Goal: Information Seeking & Learning: Check status

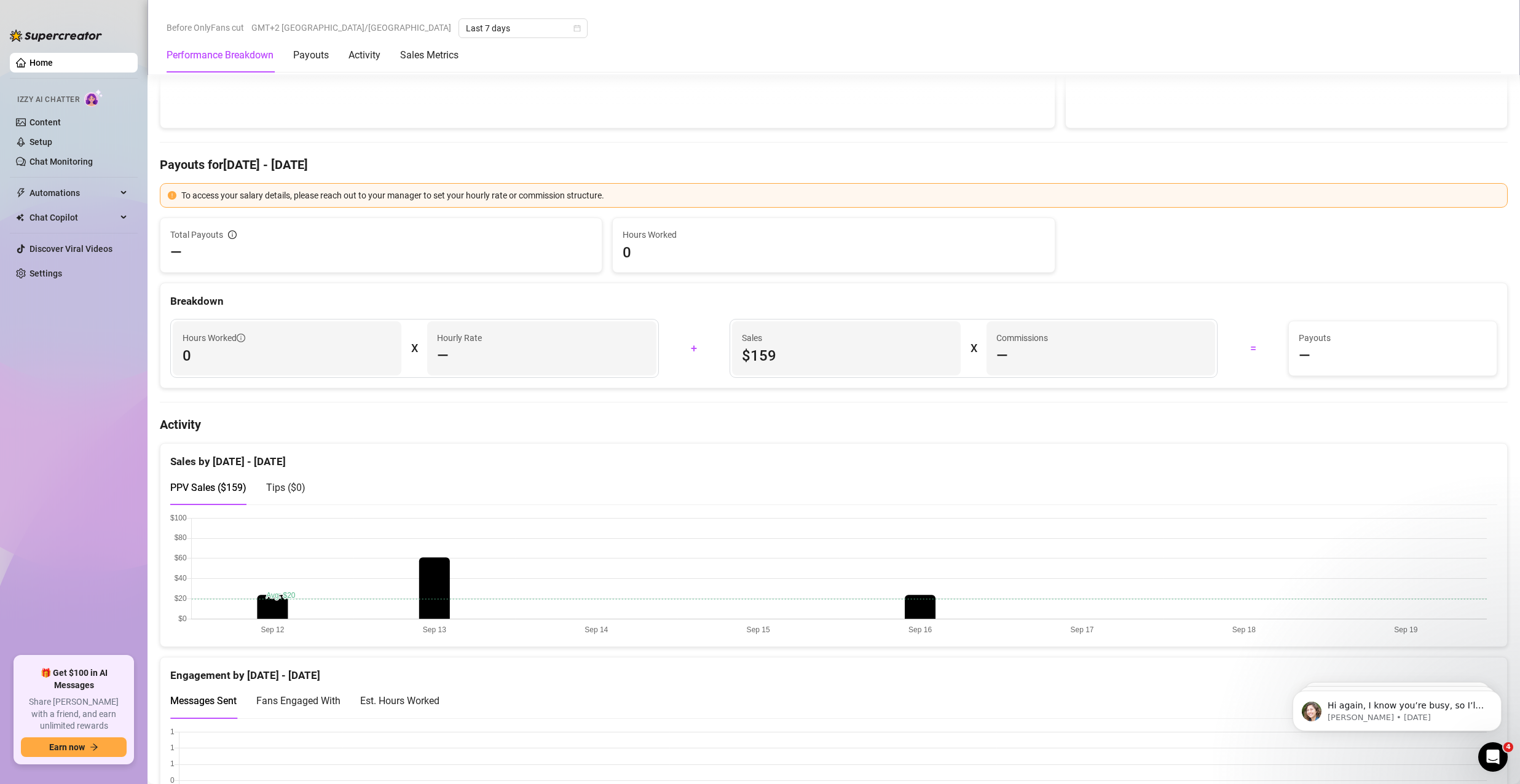
scroll to position [307, 0]
click at [411, 562] on canvas at bounding box center [828, 574] width 1316 height 123
click at [446, 557] on canvas at bounding box center [828, 574] width 1316 height 123
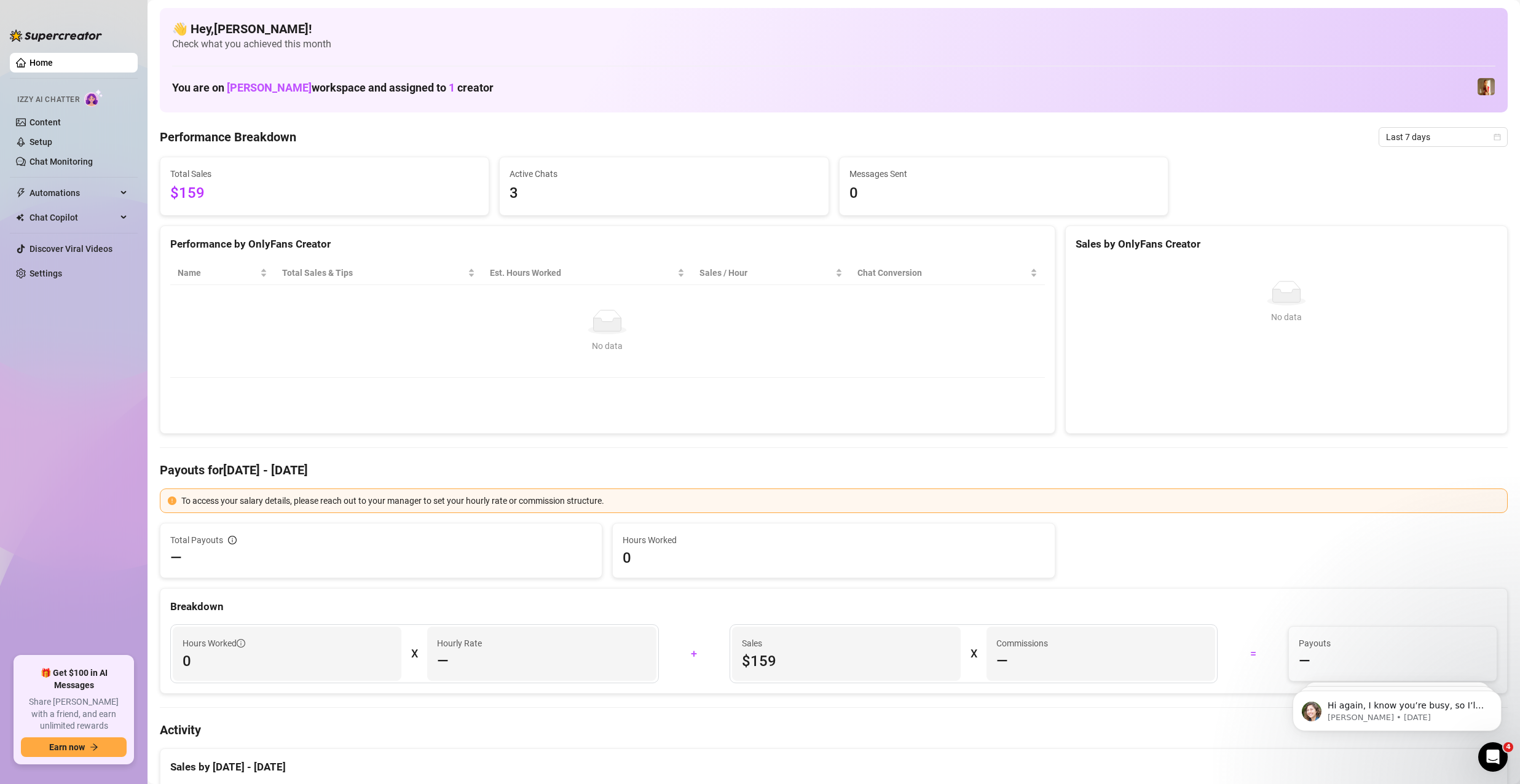
scroll to position [0, 0]
drag, startPoint x: 251, startPoint y: 184, endPoint x: 231, endPoint y: 179, distance: 20.6
click at [232, 181] on div "Total Sales $159" at bounding box center [324, 187] width 308 height 38
click at [304, 164] on div "Total Sales $159" at bounding box center [324, 186] width 328 height 58
drag, startPoint x: 277, startPoint y: 181, endPoint x: 439, endPoint y: 175, distance: 162.1
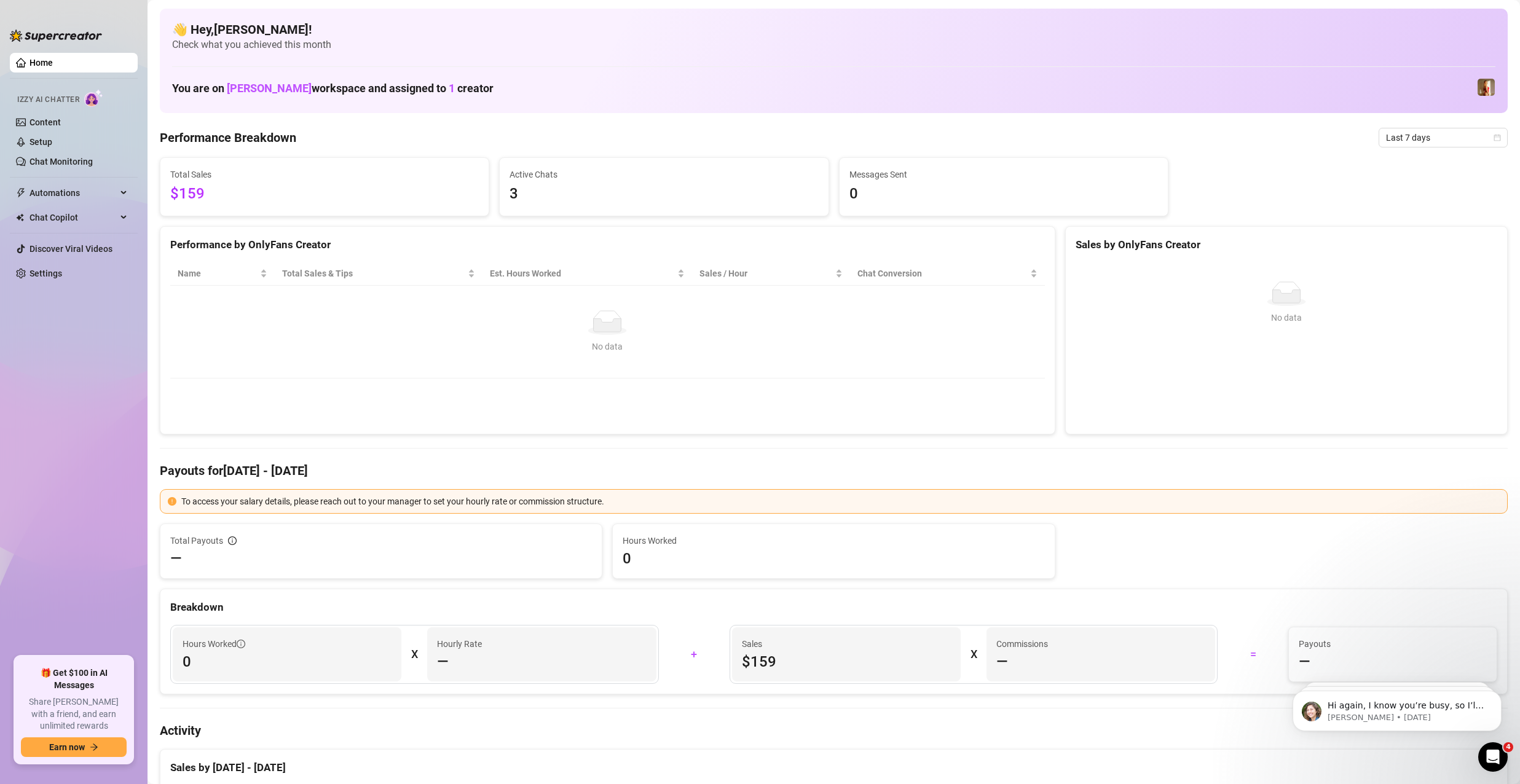
click at [277, 179] on div "Total Sales $159" at bounding box center [324, 187] width 308 height 38
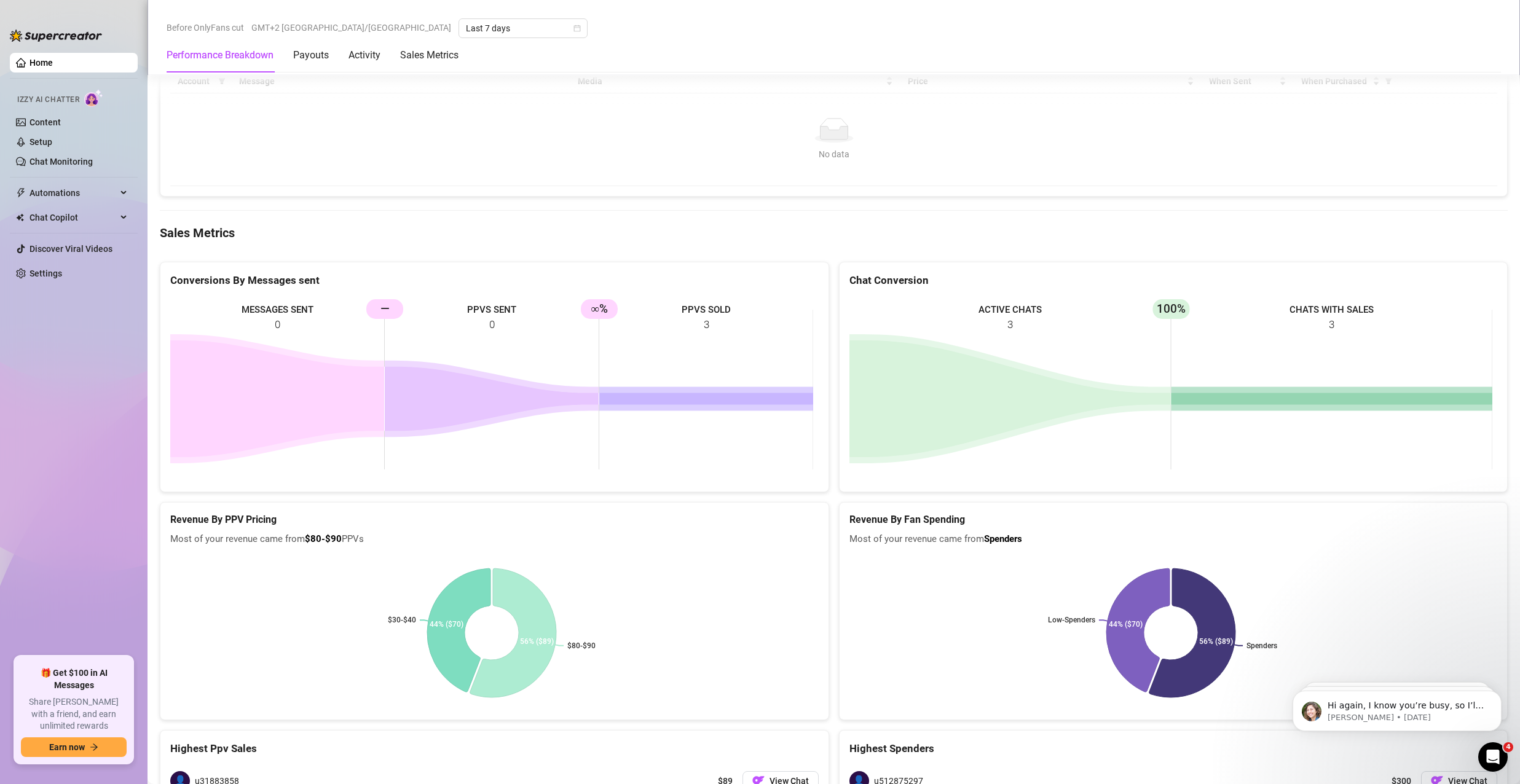
scroll to position [1423, 0]
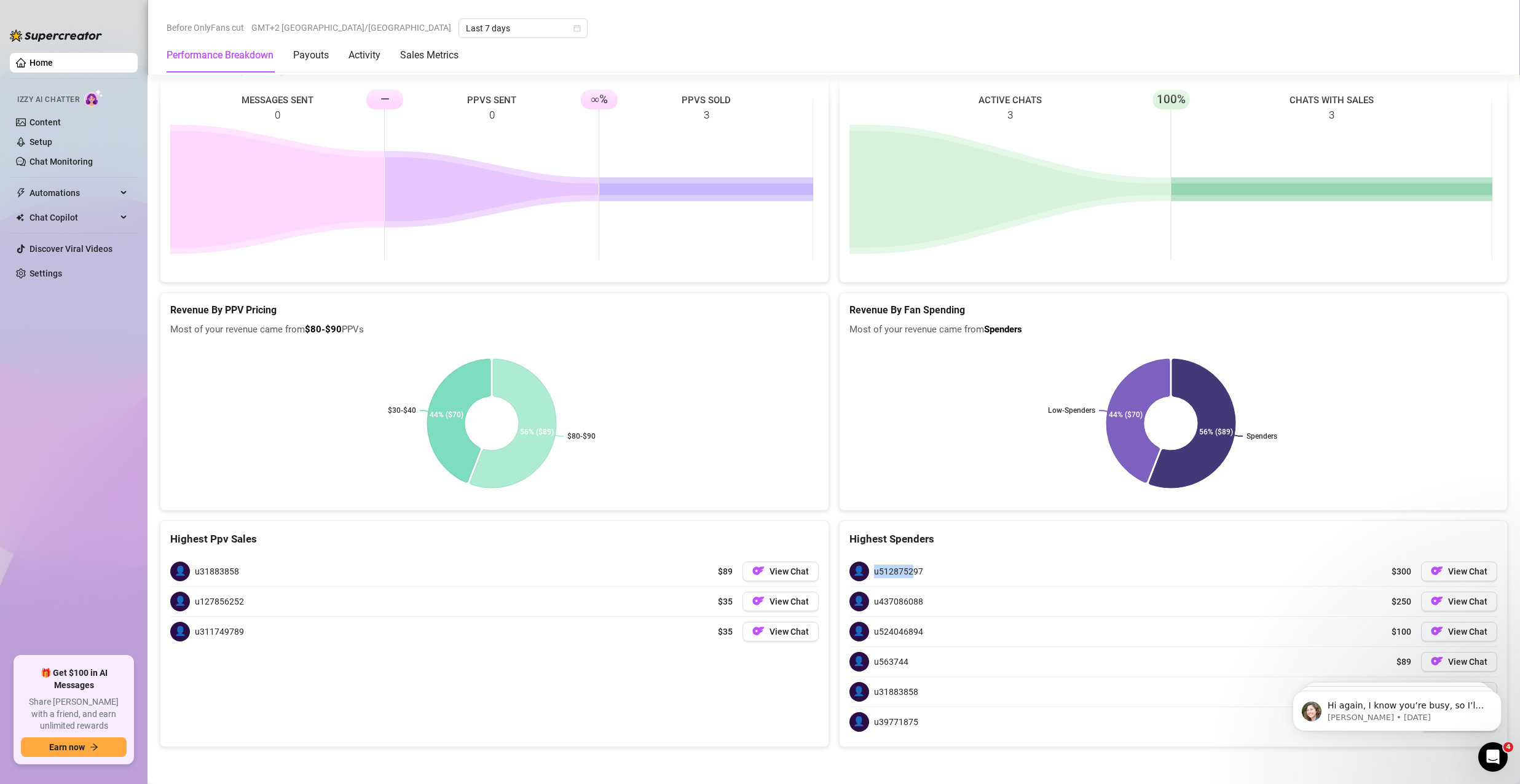
drag, startPoint x: 869, startPoint y: 567, endPoint x: 922, endPoint y: 568, distance: 53.0
click at [906, 567] on span "u512875297" at bounding box center [899, 572] width 49 height 14
click at [949, 568] on div "👤 u512875297 $300 View Chat" at bounding box center [1173, 571] width 648 height 29
click at [1495, 693] on icon "Dismiss notification" at bounding box center [1498, 693] width 7 height 7
click at [1496, 698] on button "Dismiss notification" at bounding box center [1497, 694] width 16 height 16
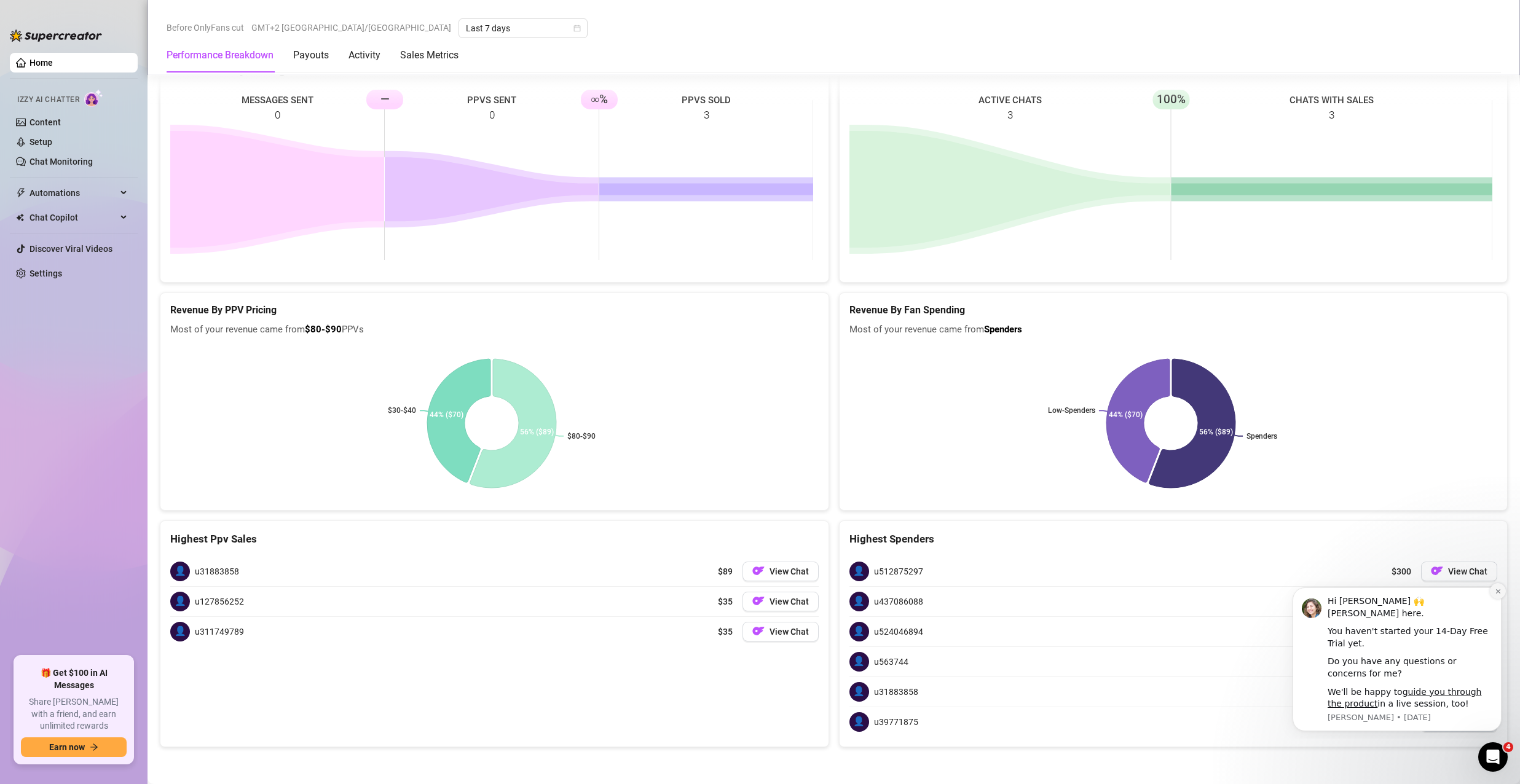
click at [1498, 593] on icon "Dismiss notification" at bounding box center [1498, 591] width 7 height 7
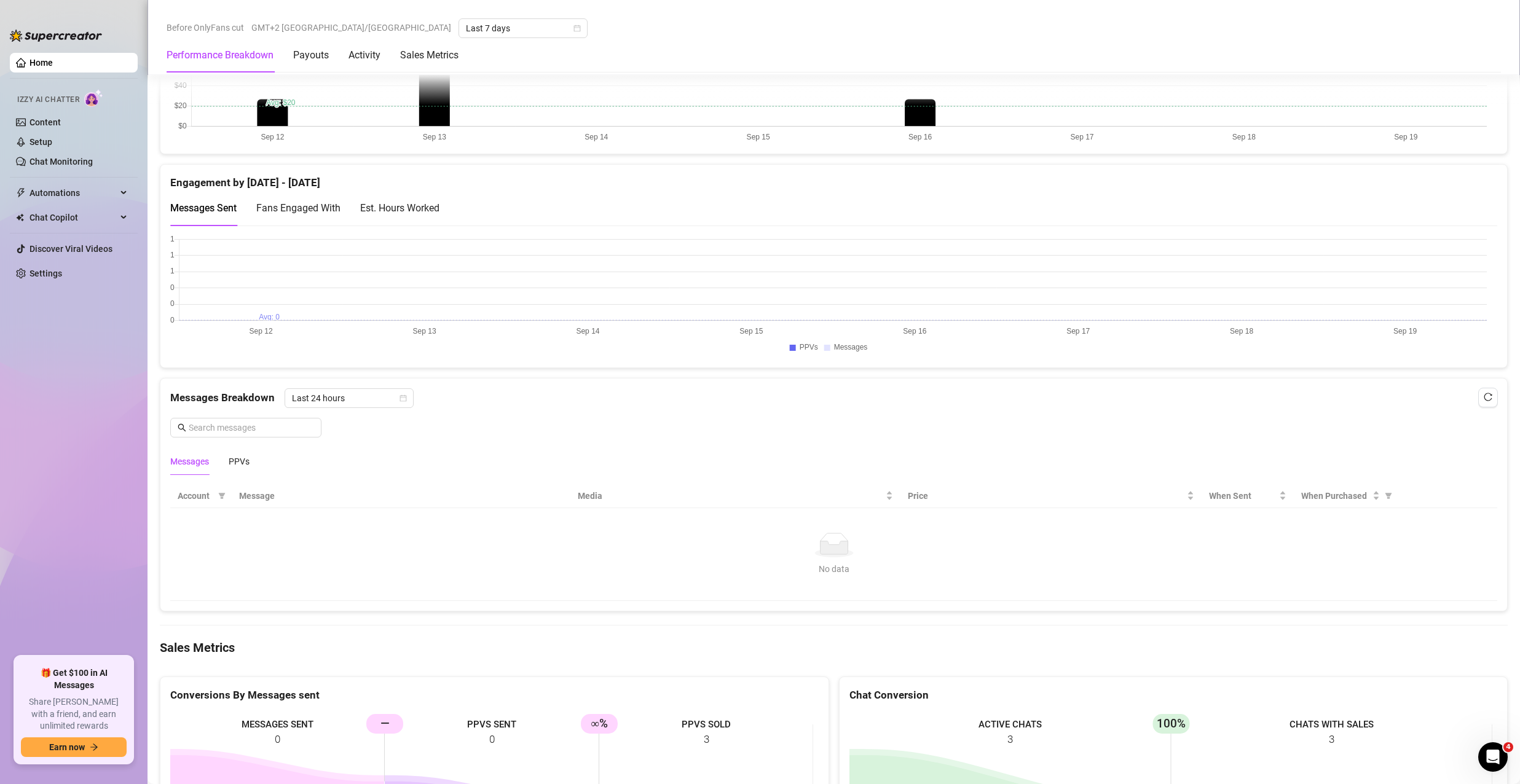
scroll to position [440, 0]
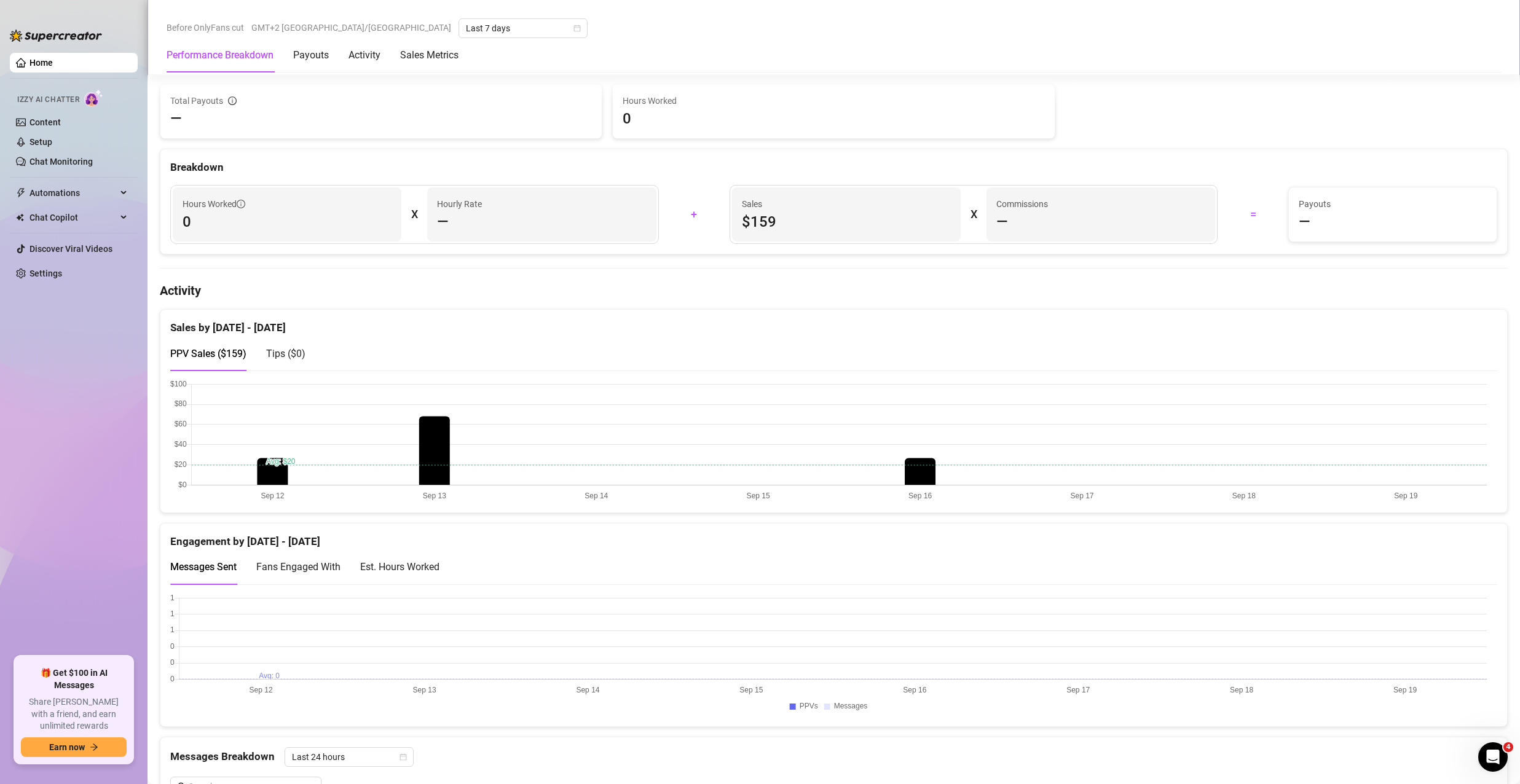
click at [283, 568] on span "Fans Engaged With" at bounding box center [298, 566] width 84 height 12
click at [407, 574] on div "Est. Hours Worked" at bounding box center [399, 566] width 79 height 15
click at [234, 562] on span "Messages Sent" at bounding box center [203, 566] width 66 height 12
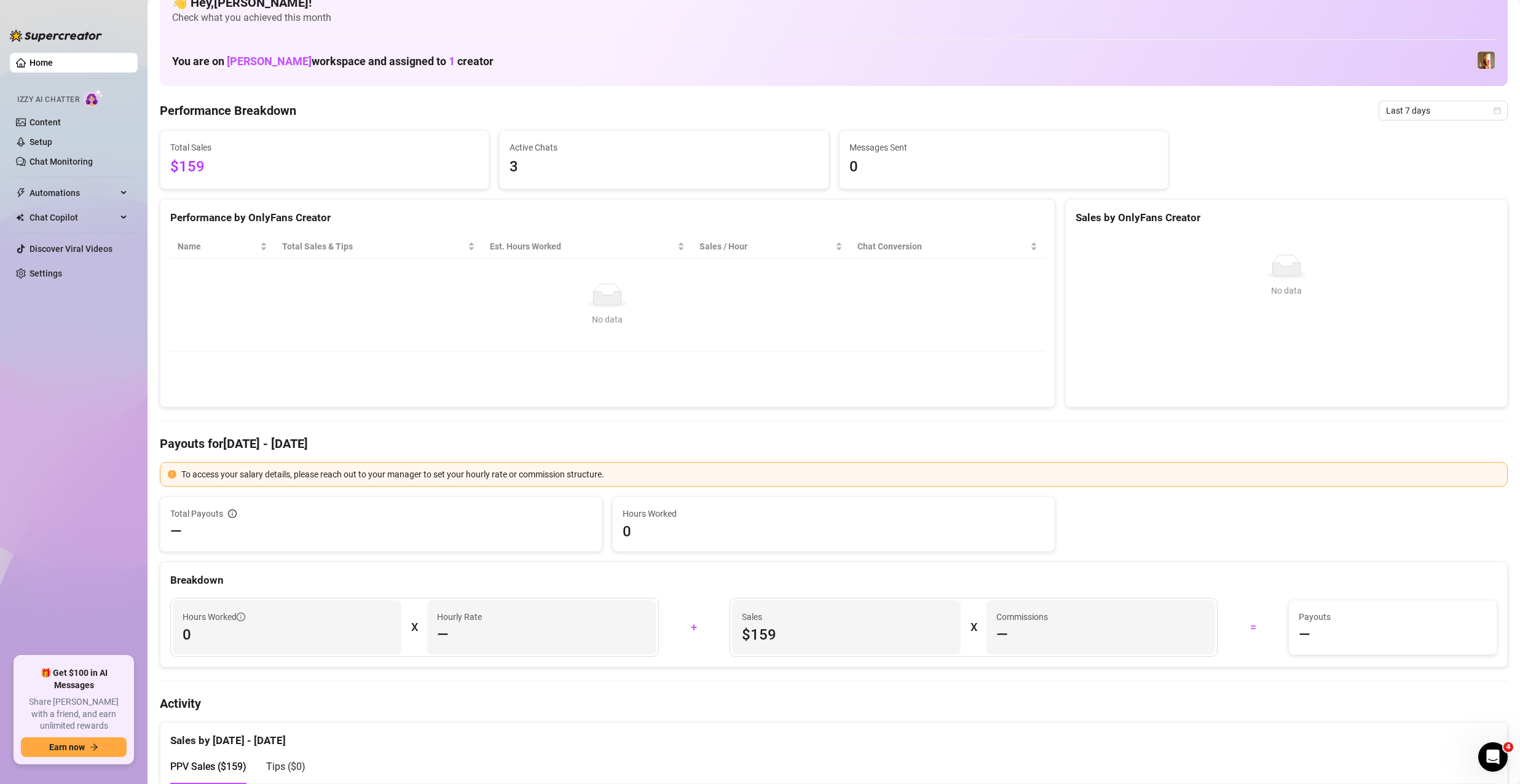
scroll to position [0, 0]
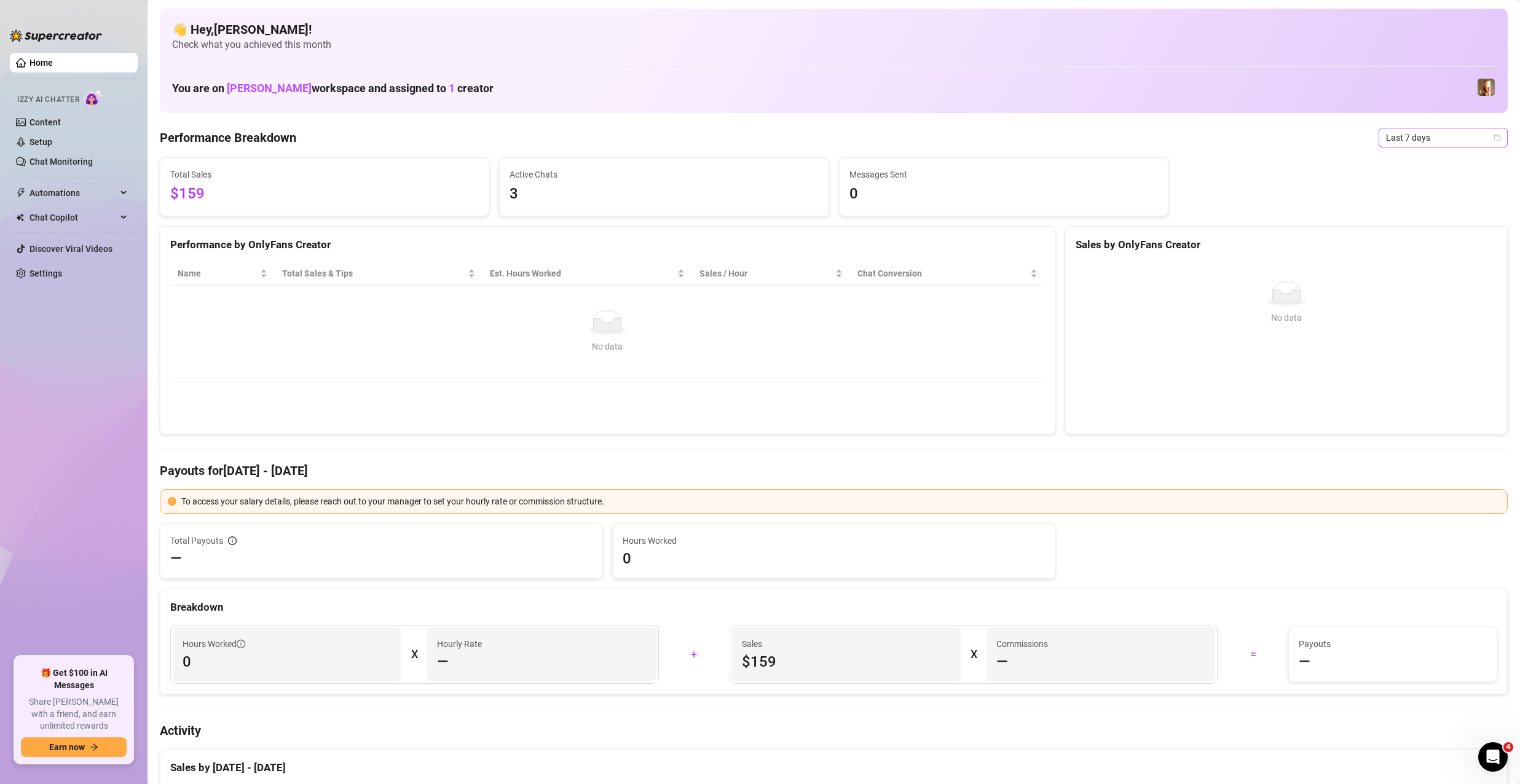
click at [1443, 143] on span "Last 7 days" at bounding box center [1442, 138] width 115 height 18
click at [1412, 222] on div "Last 90 days" at bounding box center [1432, 221] width 109 height 14
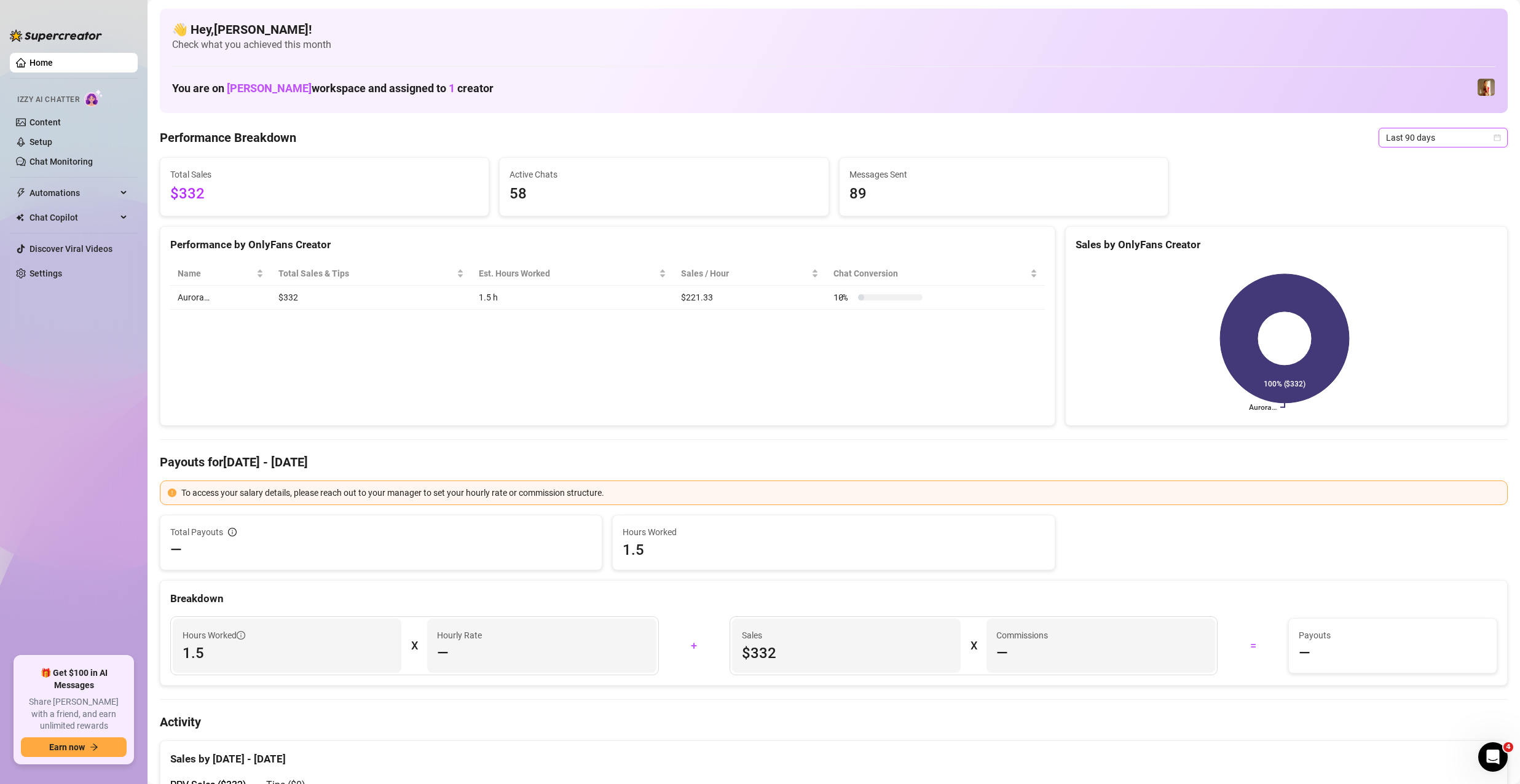
click at [1394, 147] on div "Last 90 days" at bounding box center [1443, 138] width 129 height 20
click at [1402, 241] on div "Custom date" at bounding box center [1432, 241] width 109 height 14
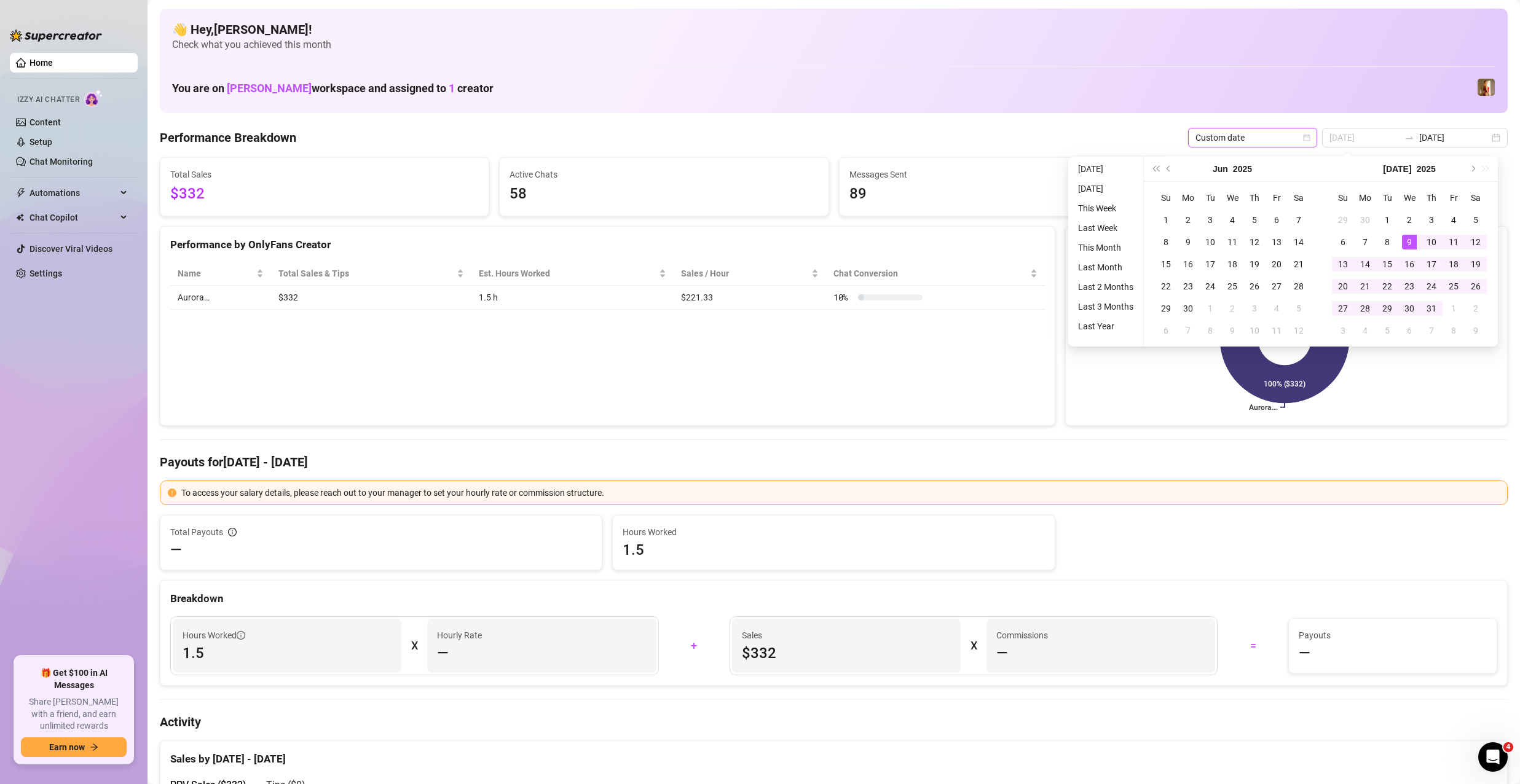
type input "[DATE]"
click at [1358, 93] on div "You are on [PERSON_NAME] workspace and assigned to 1 creator" at bounding box center [833, 88] width 1323 height 26
